Goal: Task Accomplishment & Management: Complete application form

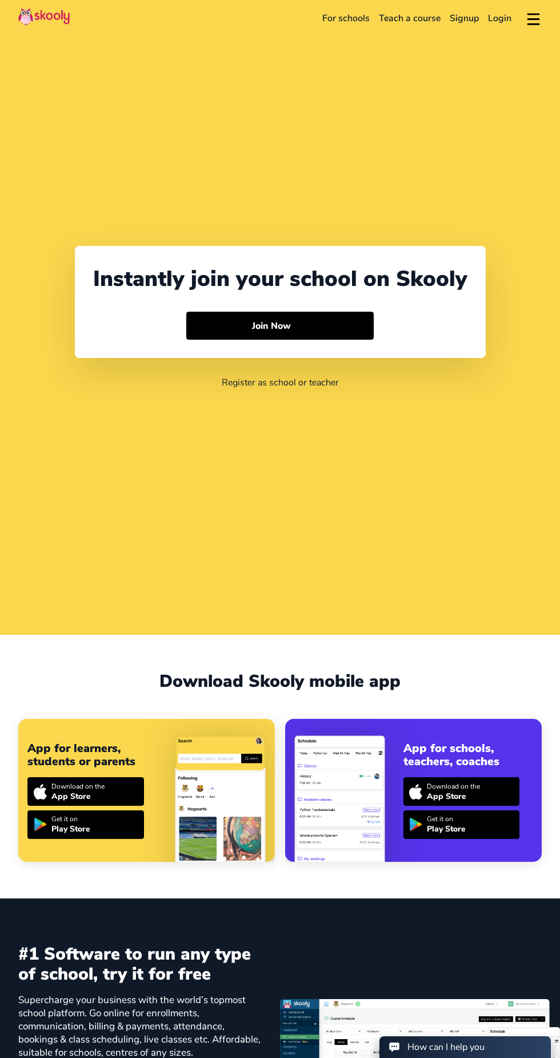
select select "91"
select select "[GEOGRAPHIC_DATA]"
select select "[GEOGRAPHIC_DATA]/[GEOGRAPHIC_DATA]"
click at [498, 18] on link "Login" at bounding box center [500, 18] width 33 height 18
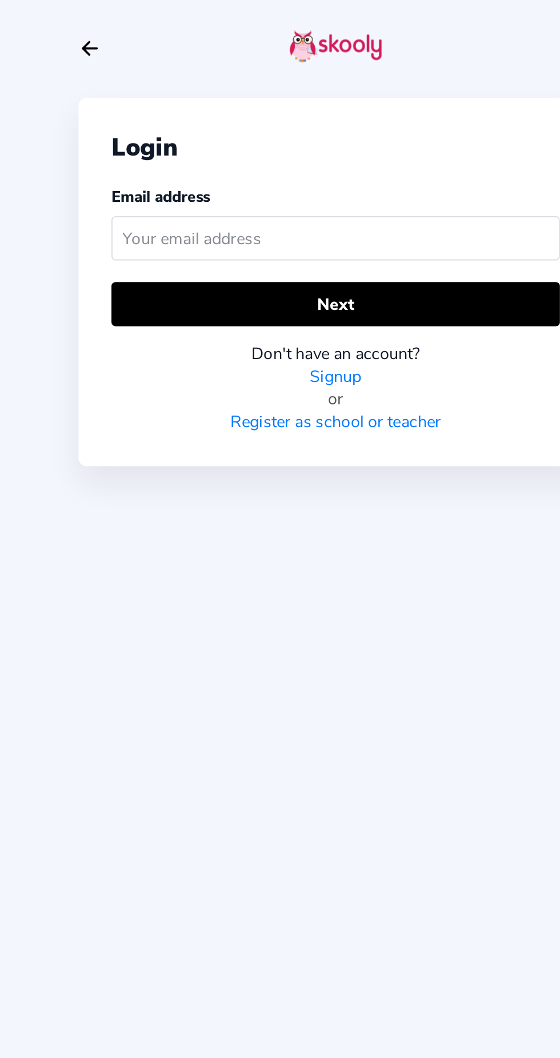
click at [298, 135] on input "text" at bounding box center [280, 132] width 249 height 25
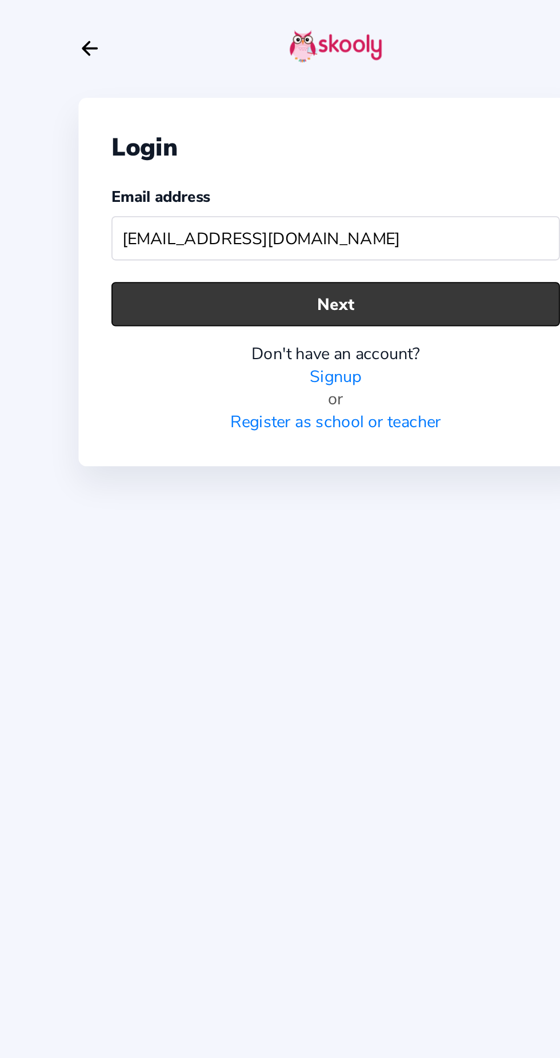
type input "Kidskingdomschoolniali@gmail.com"
click at [374, 166] on button "Next" at bounding box center [280, 169] width 249 height 25
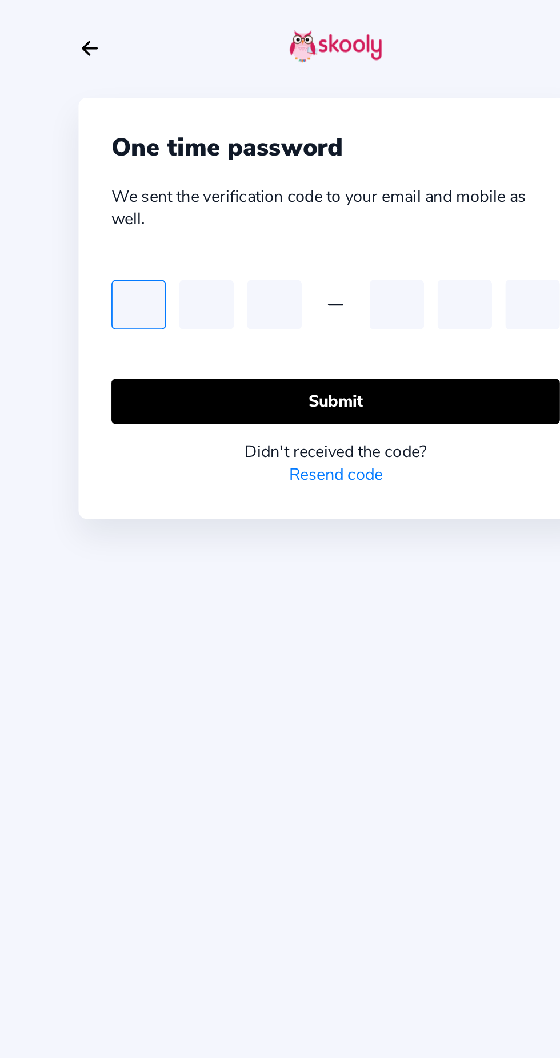
click at [168, 177] on input "text" at bounding box center [171, 169] width 30 height 27
type input "0"
type input "2"
type input "9"
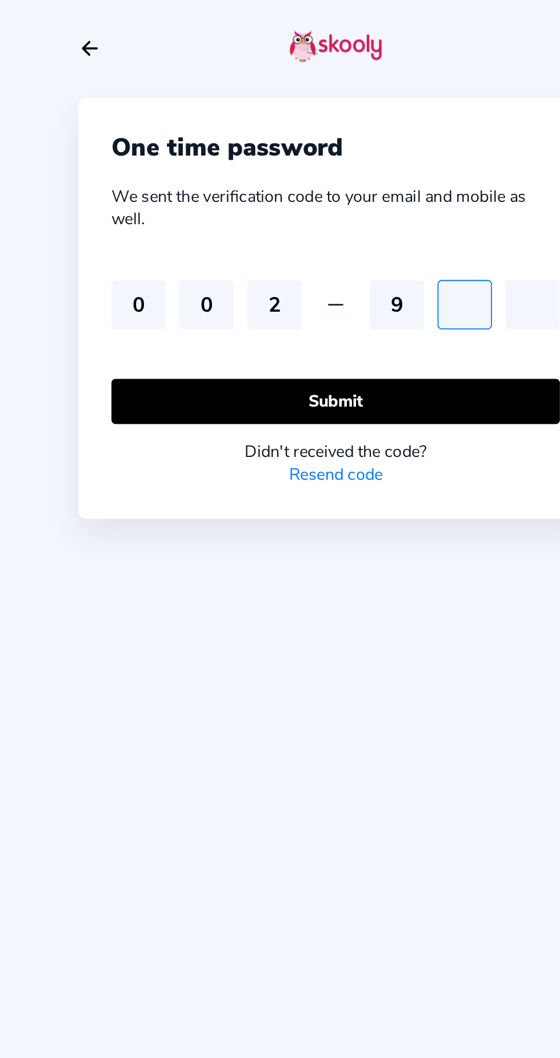
type input "5"
type input "2"
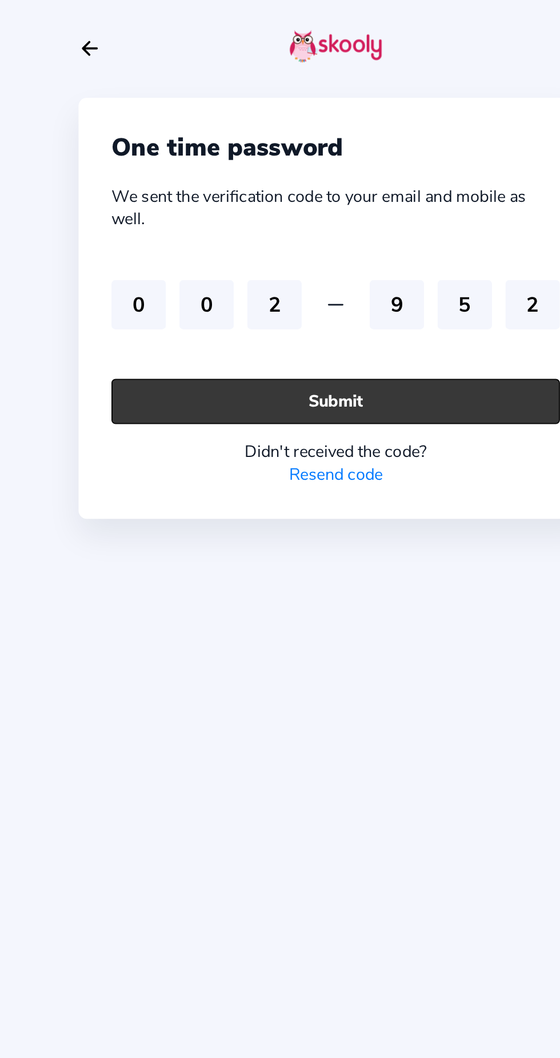
click at [362, 220] on button "Submit" at bounding box center [280, 222] width 249 height 25
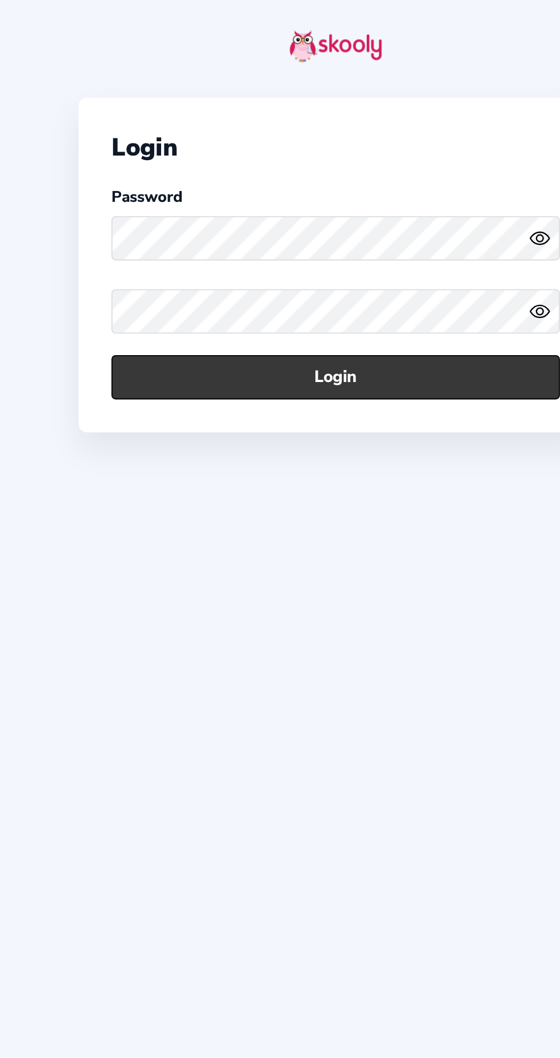
click at [349, 213] on button "Login" at bounding box center [280, 209] width 249 height 25
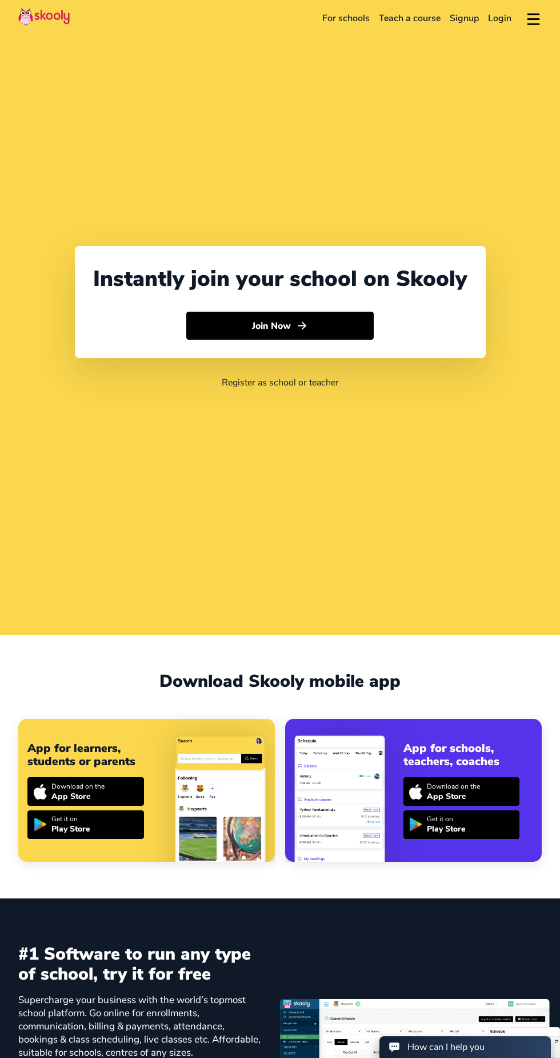
select select "91"
select select "India"
select select "[GEOGRAPHIC_DATA]/[GEOGRAPHIC_DATA]"
click at [350, 17] on link "For schools" at bounding box center [346, 18] width 57 height 18
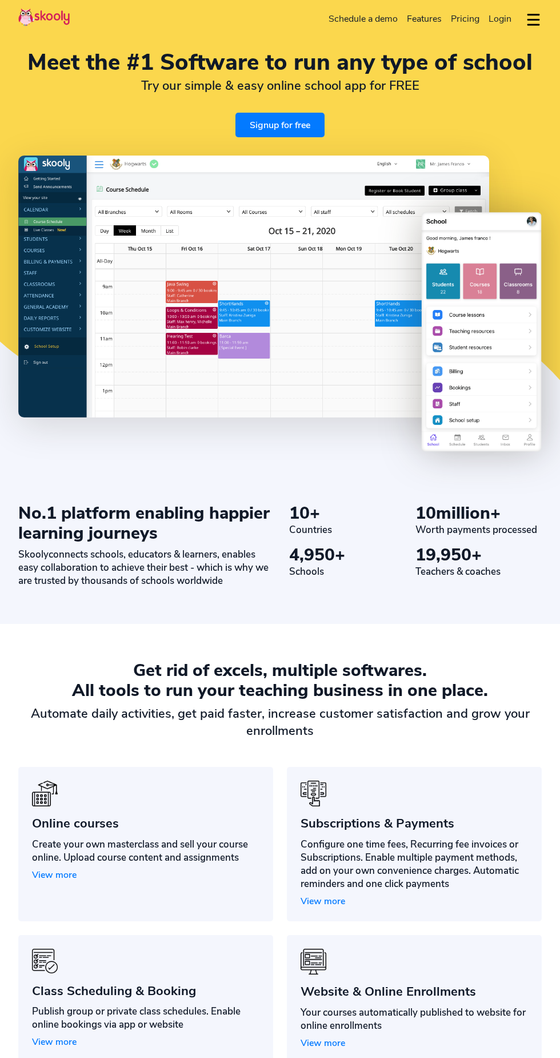
select select "en"
select select "91"
select select "India"
select select "Asia/Kolkata"
click at [292, 137] on link "Signup for free" at bounding box center [280, 125] width 89 height 25
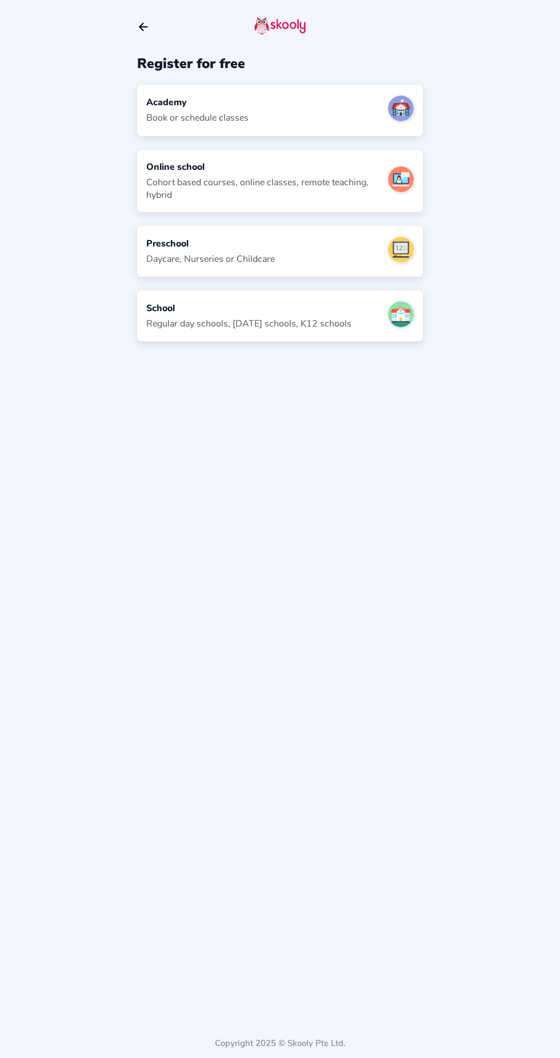
click at [316, 268] on div "Preschool Daycare, Nurseries or Childcare" at bounding box center [280, 251] width 286 height 51
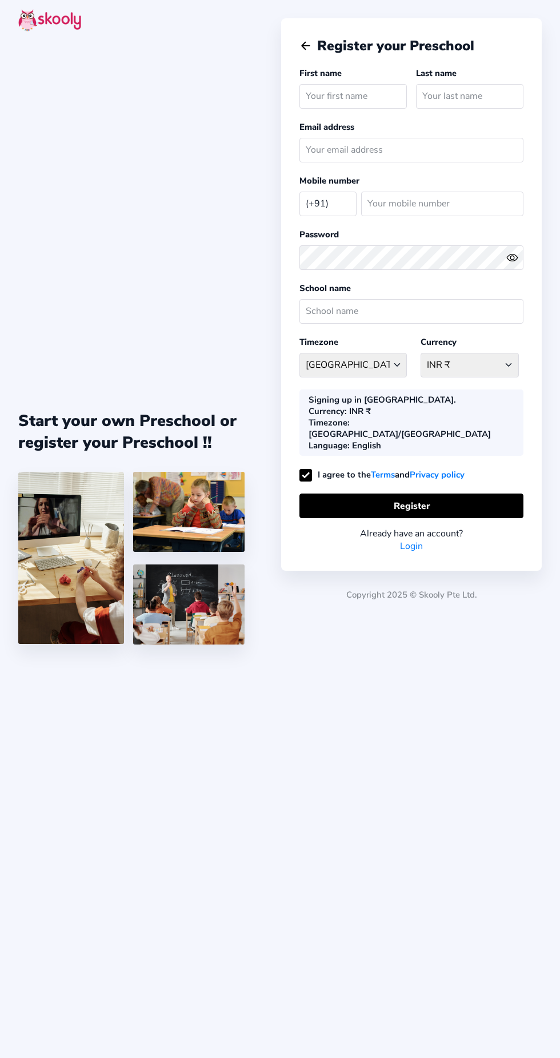
select select "IN"
click at [413, 540] on link "Login" at bounding box center [411, 546] width 23 height 13
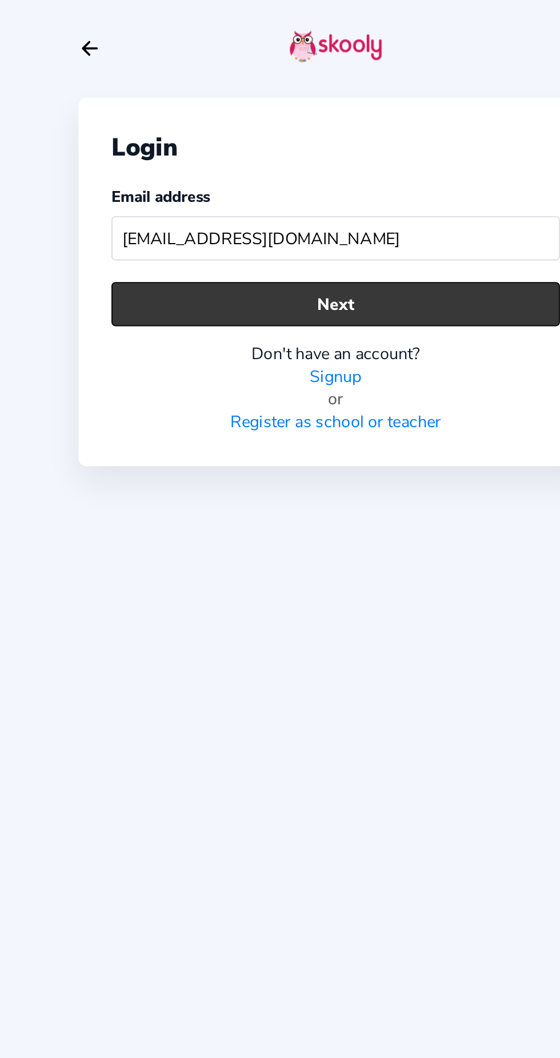
type input "kidskingdomschoolniali@gmail.com"
click at [345, 158] on button "Next" at bounding box center [280, 169] width 249 height 25
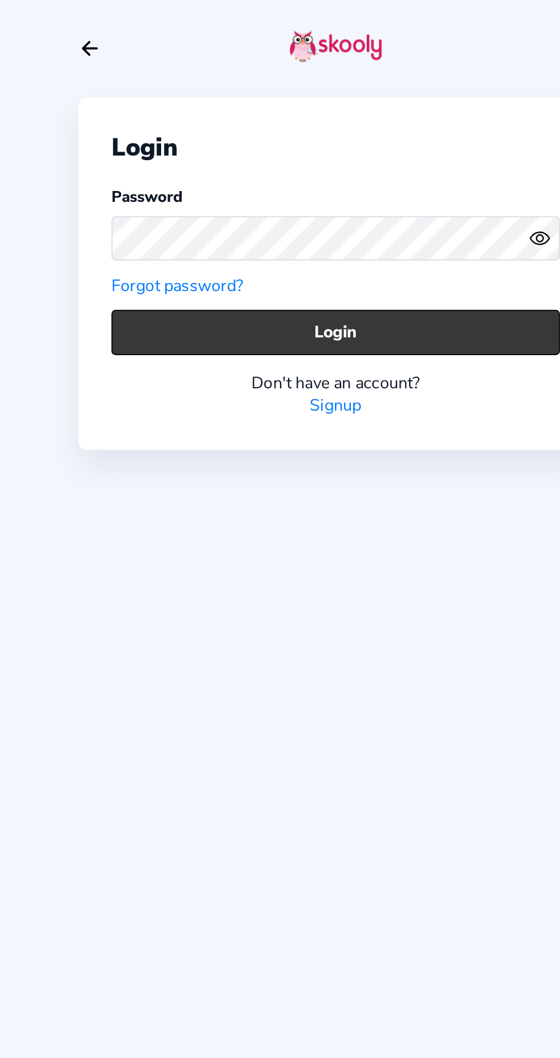
click at [371, 182] on button "Login" at bounding box center [280, 184] width 249 height 25
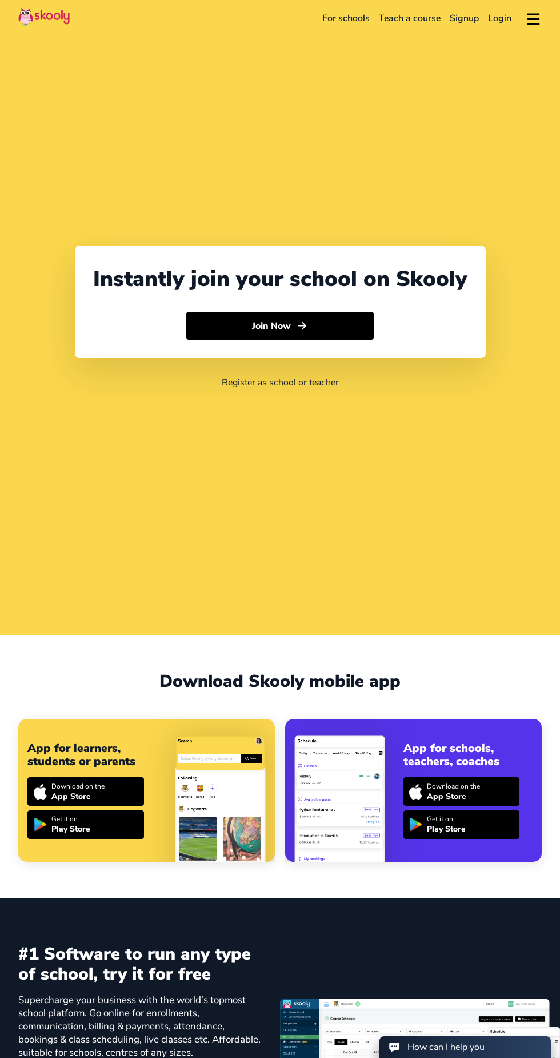
select select "91"
select select "[GEOGRAPHIC_DATA]"
select select "[GEOGRAPHIC_DATA]/[GEOGRAPHIC_DATA]"
click at [348, 18] on link "For schools" at bounding box center [346, 18] width 57 height 18
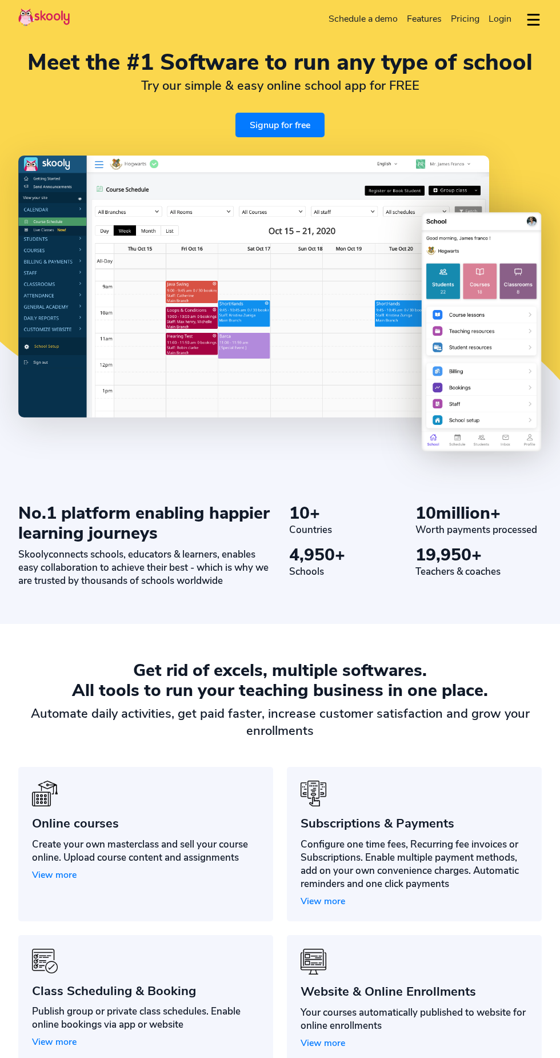
select select "en"
select select "91"
select select "[GEOGRAPHIC_DATA]"
select select "[GEOGRAPHIC_DATA]/[GEOGRAPHIC_DATA]"
click at [291, 137] on link "Signup for free" at bounding box center [280, 125] width 89 height 25
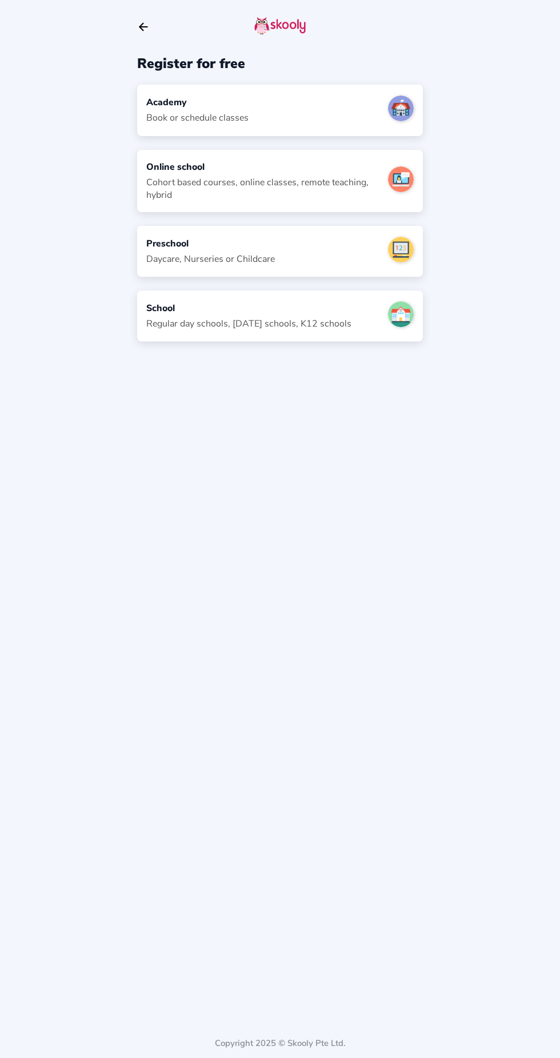
click at [311, 262] on div "Preschool Daycare, Nurseries or Childcare" at bounding box center [280, 251] width 286 height 51
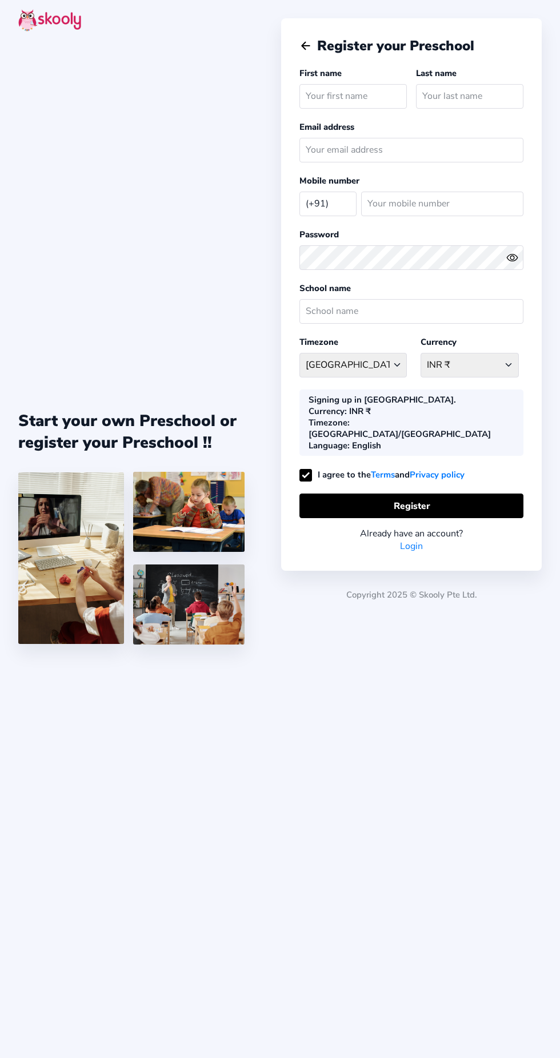
select select "IN"
click at [422, 540] on link "Login" at bounding box center [411, 546] width 23 height 13
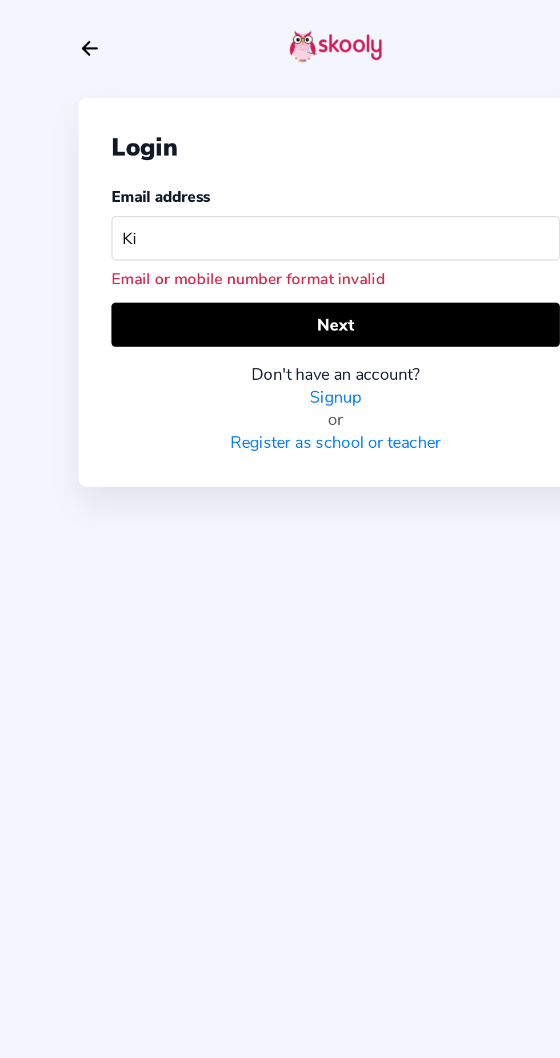
type input "Kid"
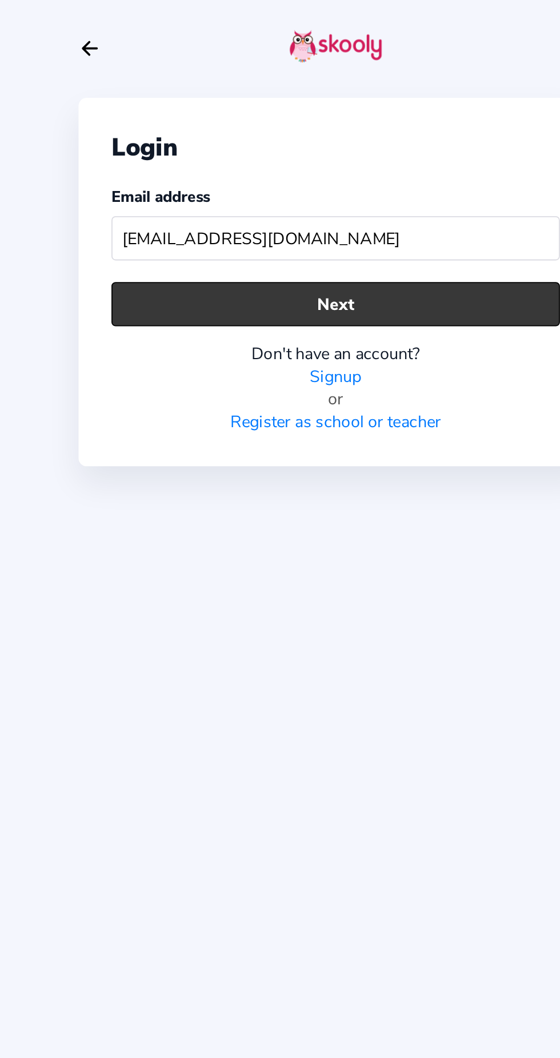
type input "[EMAIL_ADDRESS][DOMAIN_NAME]"
click at [346, 165] on button "Next" at bounding box center [280, 169] width 249 height 25
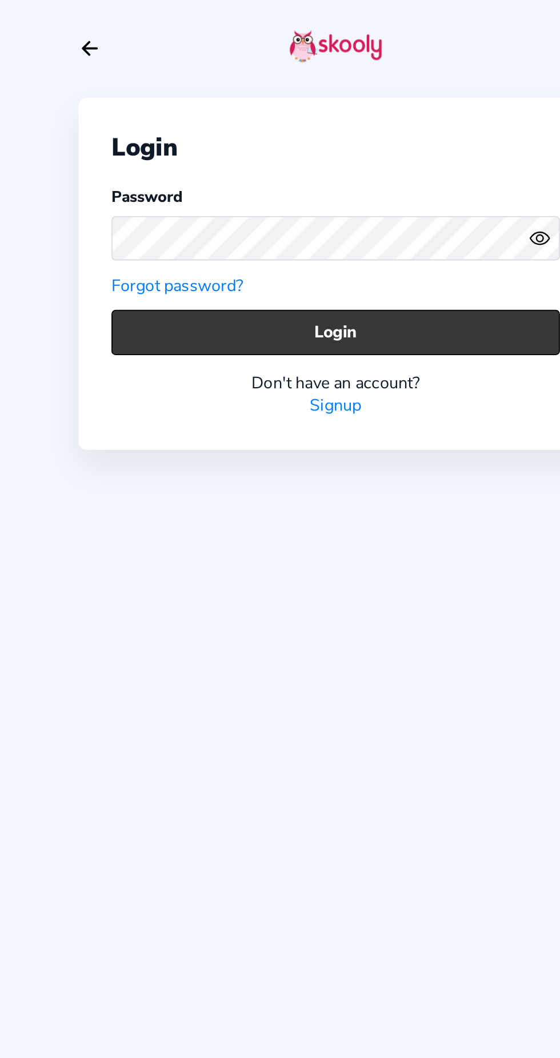
click at [369, 182] on button "Login" at bounding box center [280, 184] width 249 height 25
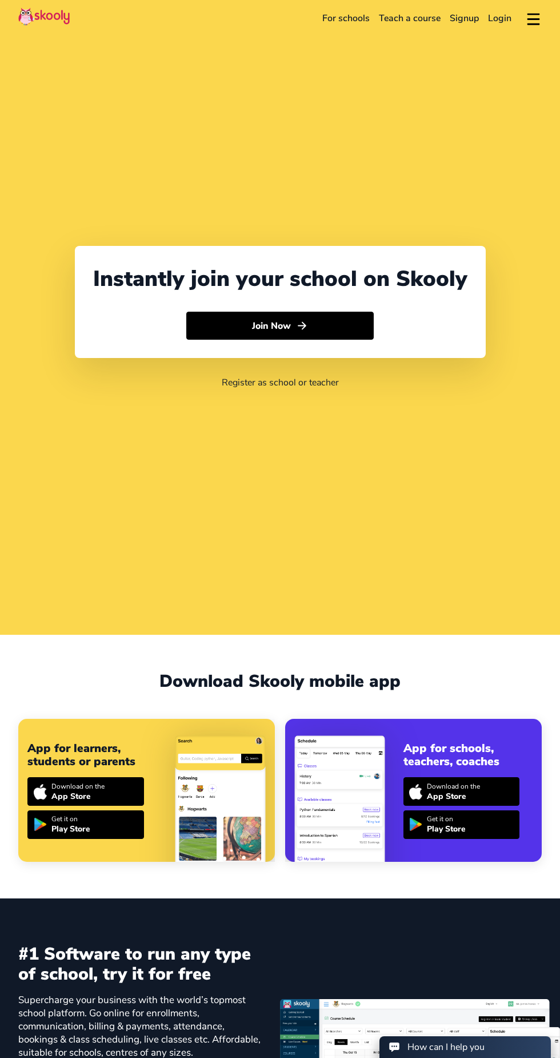
select select "91"
select select "India"
select select "Asia/Kolkata"
click at [537, 24] on button at bounding box center [534, 18] width 17 height 19
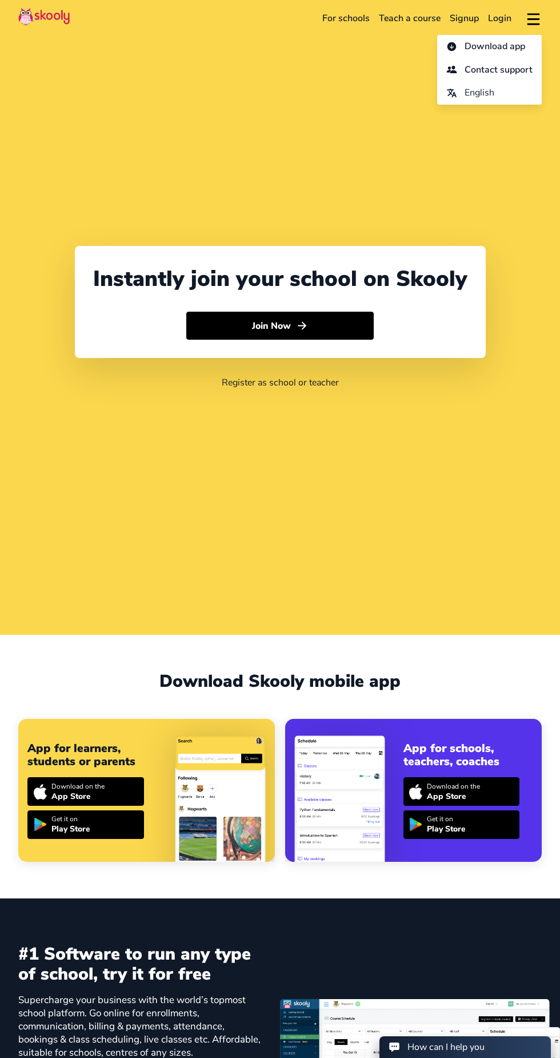
click at [342, 18] on link "For schools" at bounding box center [346, 18] width 57 height 18
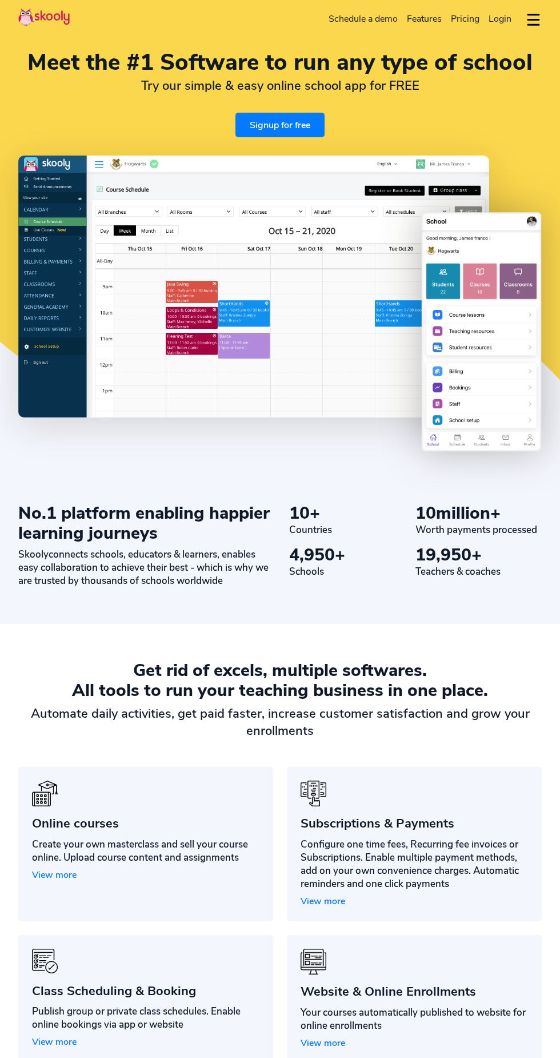
select select "en"
select select "91"
select select "India"
select select "Asia/Kolkata"
click at [277, 137] on link "Signup for free" at bounding box center [280, 125] width 89 height 25
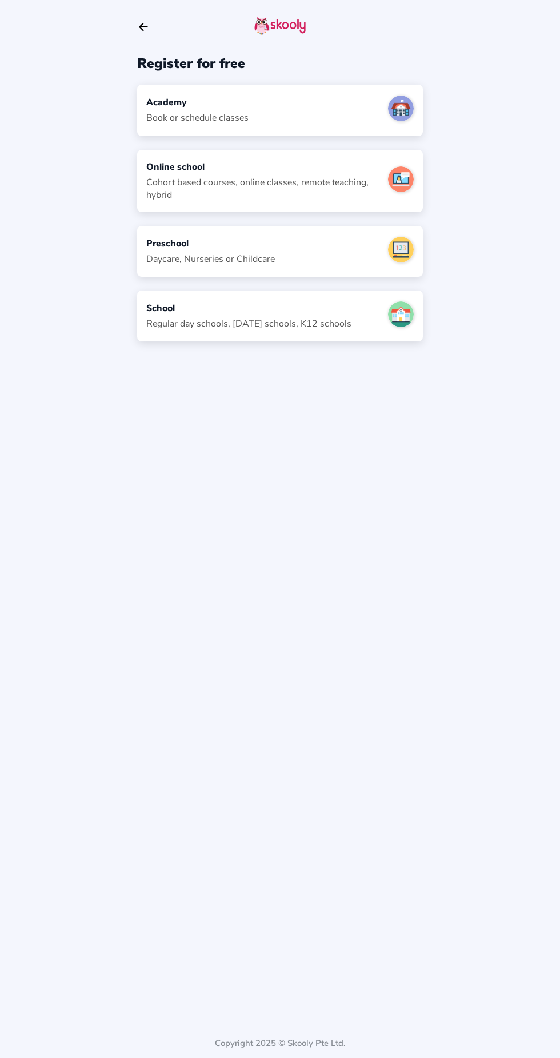
click at [299, 266] on div "Preschool Daycare, Nurseries or Childcare" at bounding box center [280, 251] width 286 height 51
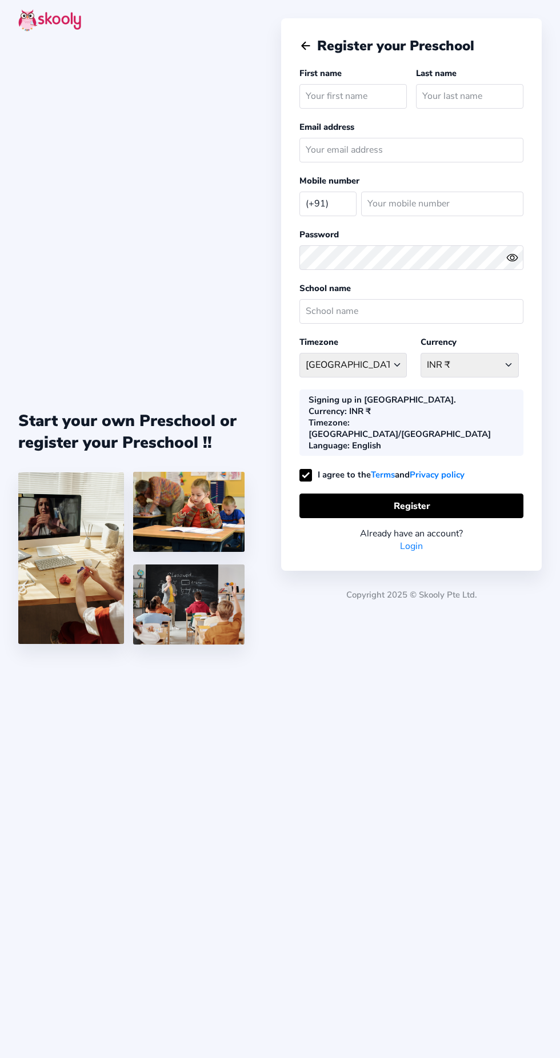
select select "IN"
click at [415, 540] on link "Login" at bounding box center [411, 546] width 23 height 13
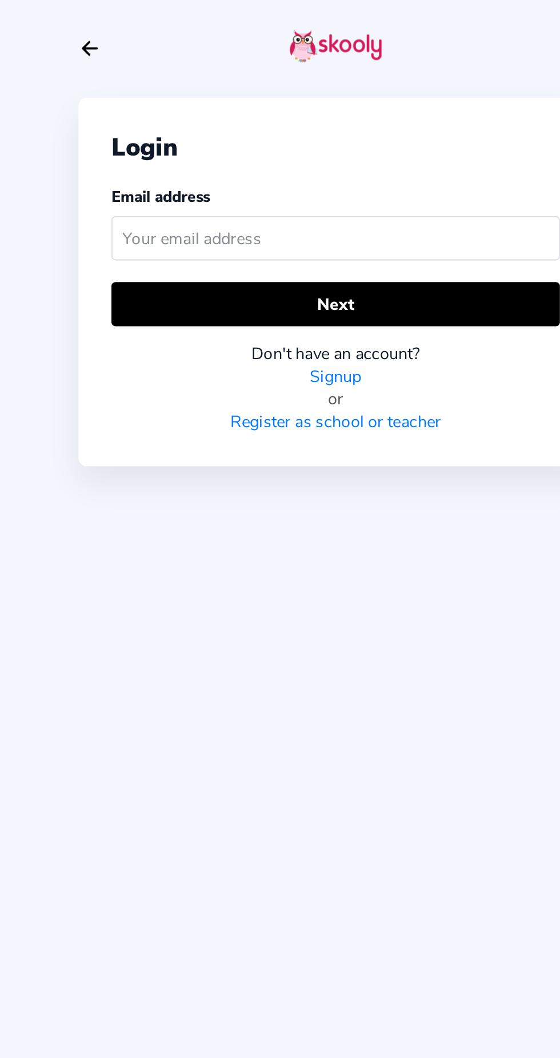
type input "s"
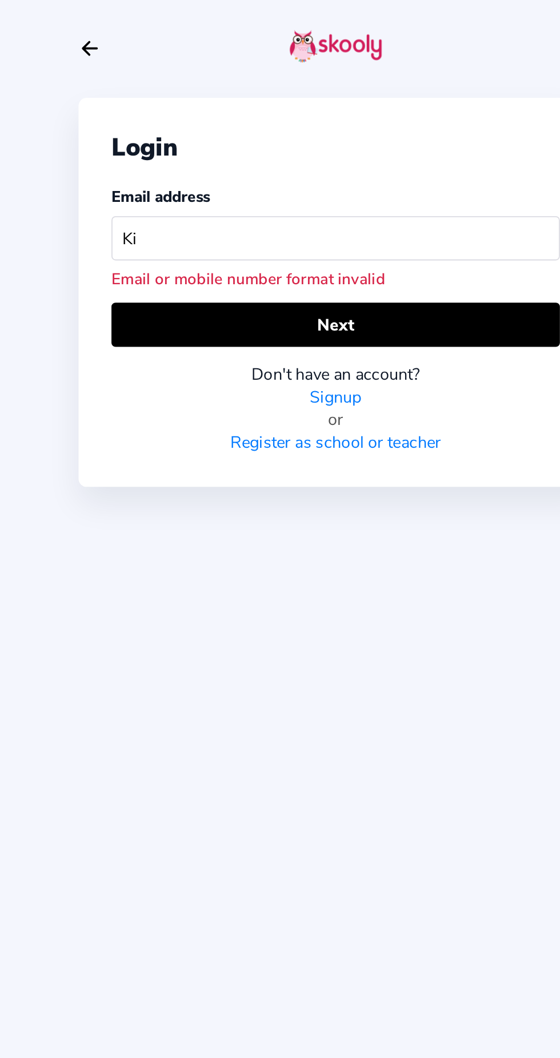
type input "Kid"
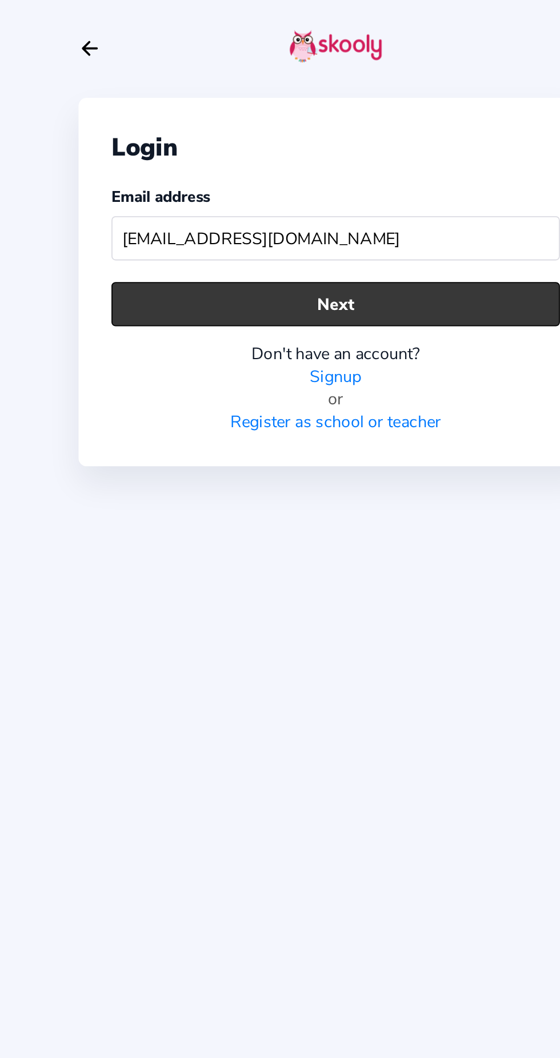
type input "[EMAIL_ADDRESS][DOMAIN_NAME]"
click at [359, 157] on button "Next" at bounding box center [280, 169] width 249 height 25
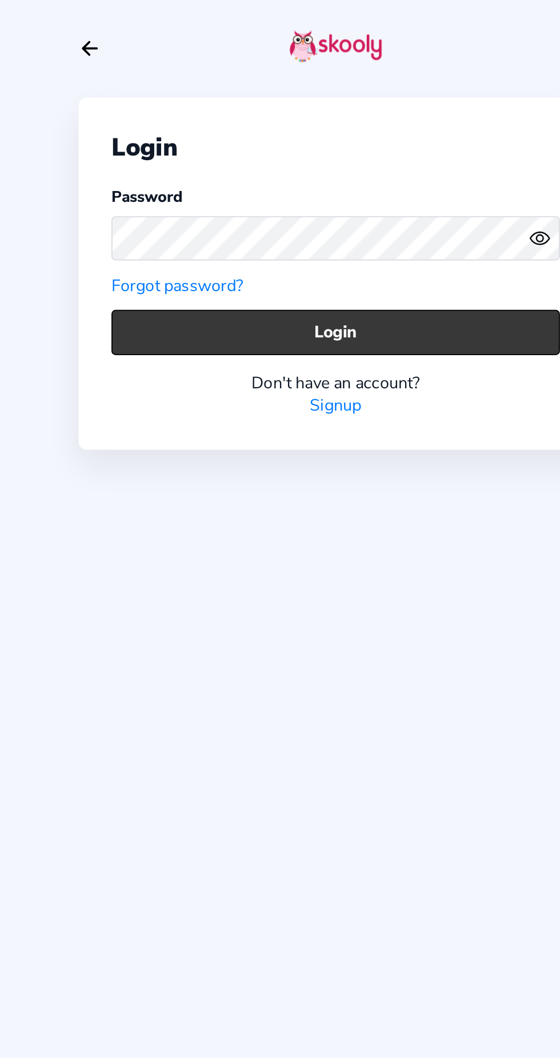
click at [360, 181] on button "Login" at bounding box center [280, 184] width 249 height 25
